Goal: Communication & Community: Ask a question

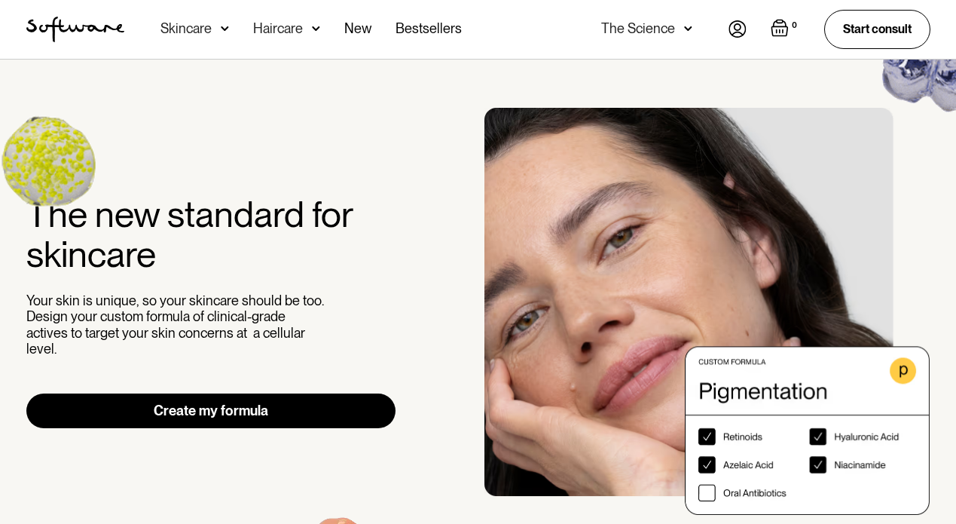
click at [738, 25] on img at bounding box center [738, 28] width 18 height 17
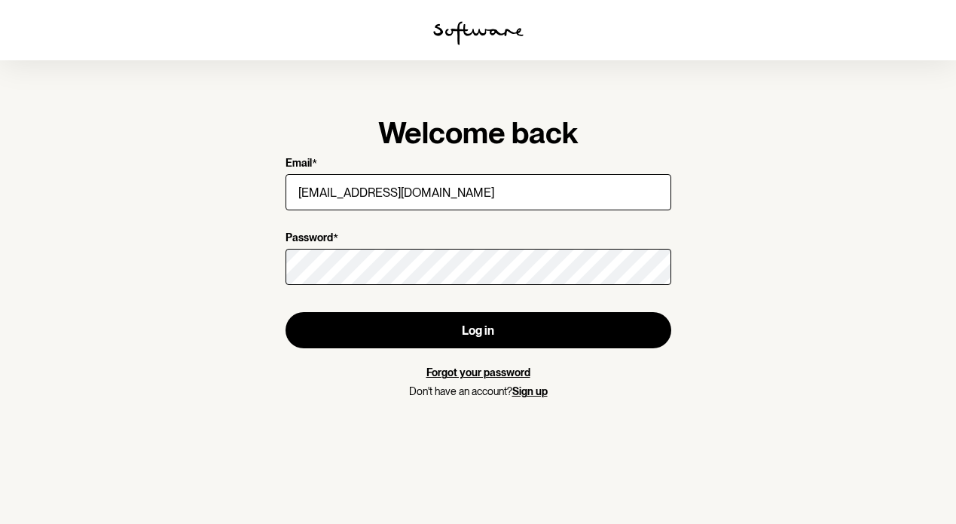
type input "[EMAIL_ADDRESS][DOMAIN_NAME]"
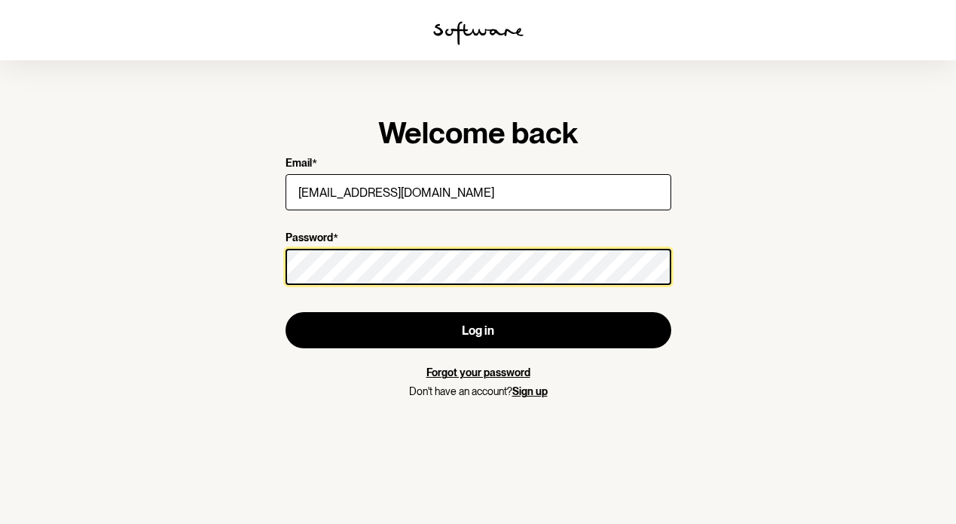
click at [478, 330] on button "Log in" at bounding box center [479, 330] width 386 height 36
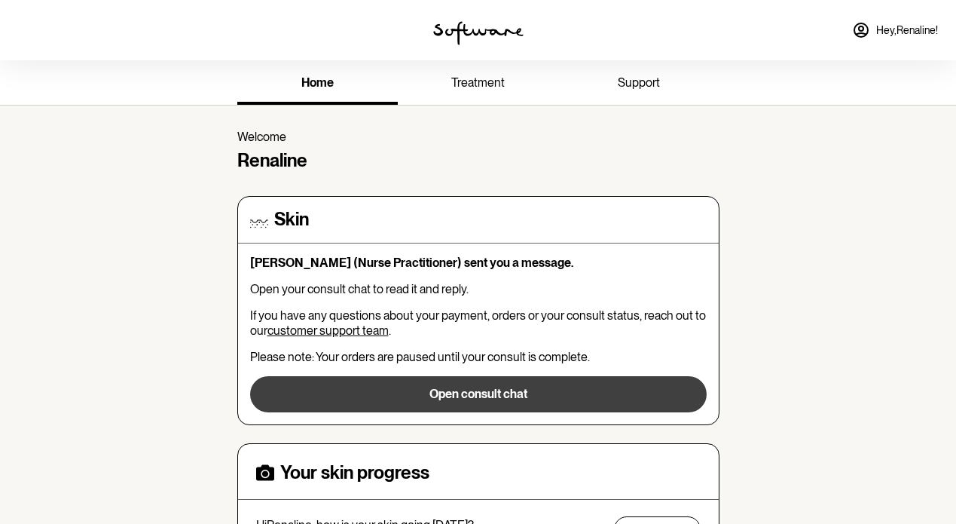
click at [473, 397] on button "Open consult chat" at bounding box center [478, 394] width 457 height 36
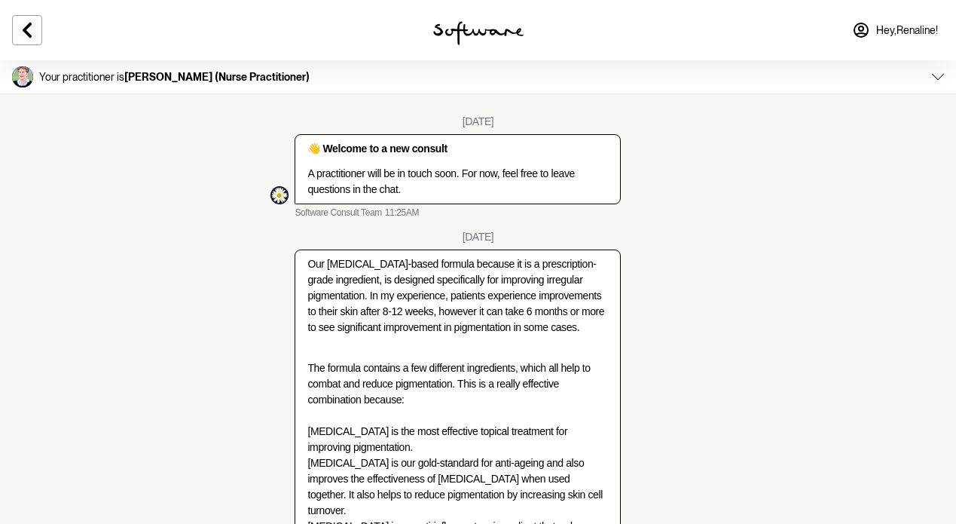
type textarea "y"
type textarea "Apologies. Is this consult still valid? If yes, I would like to confirm to proc…"
